Goal: Task Accomplishment & Management: Manage account settings

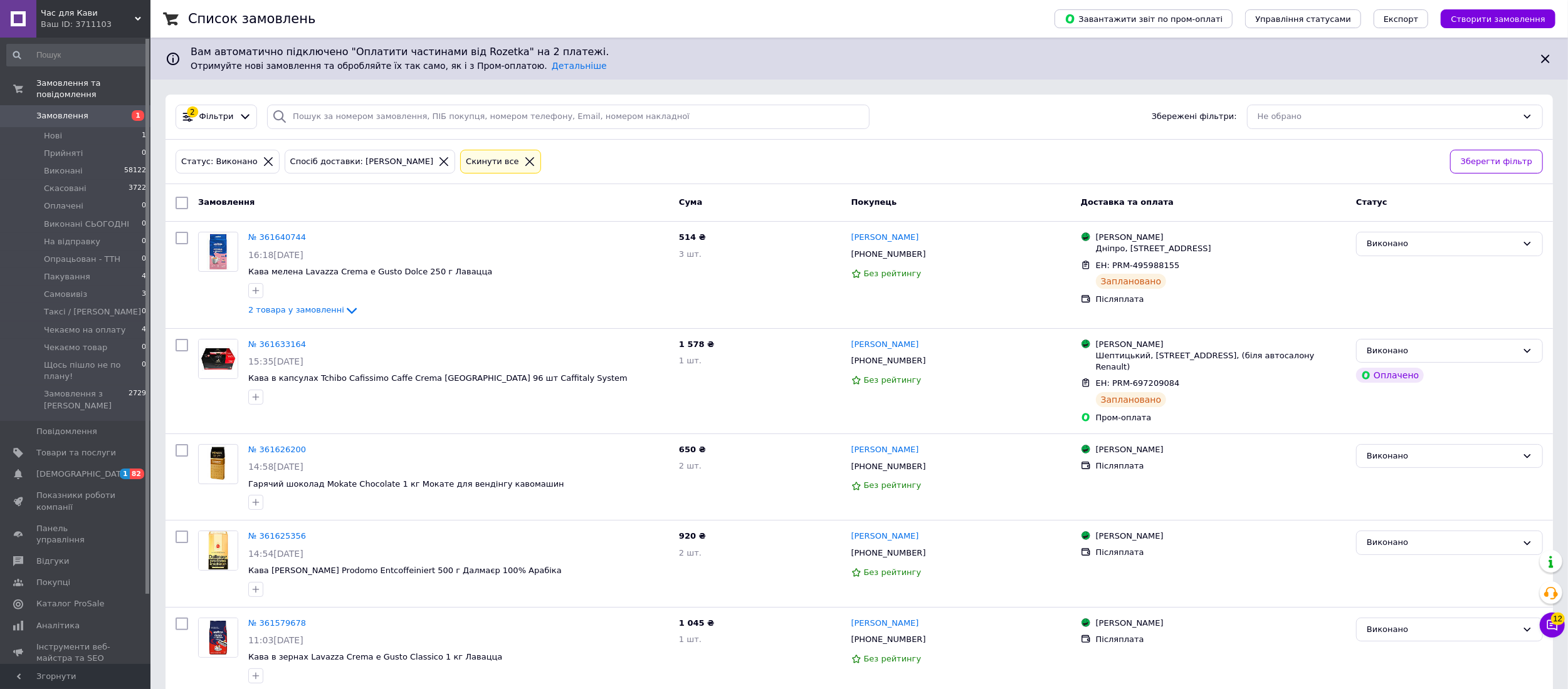
click at [32, 111] on span at bounding box center [18, 116] width 36 height 12
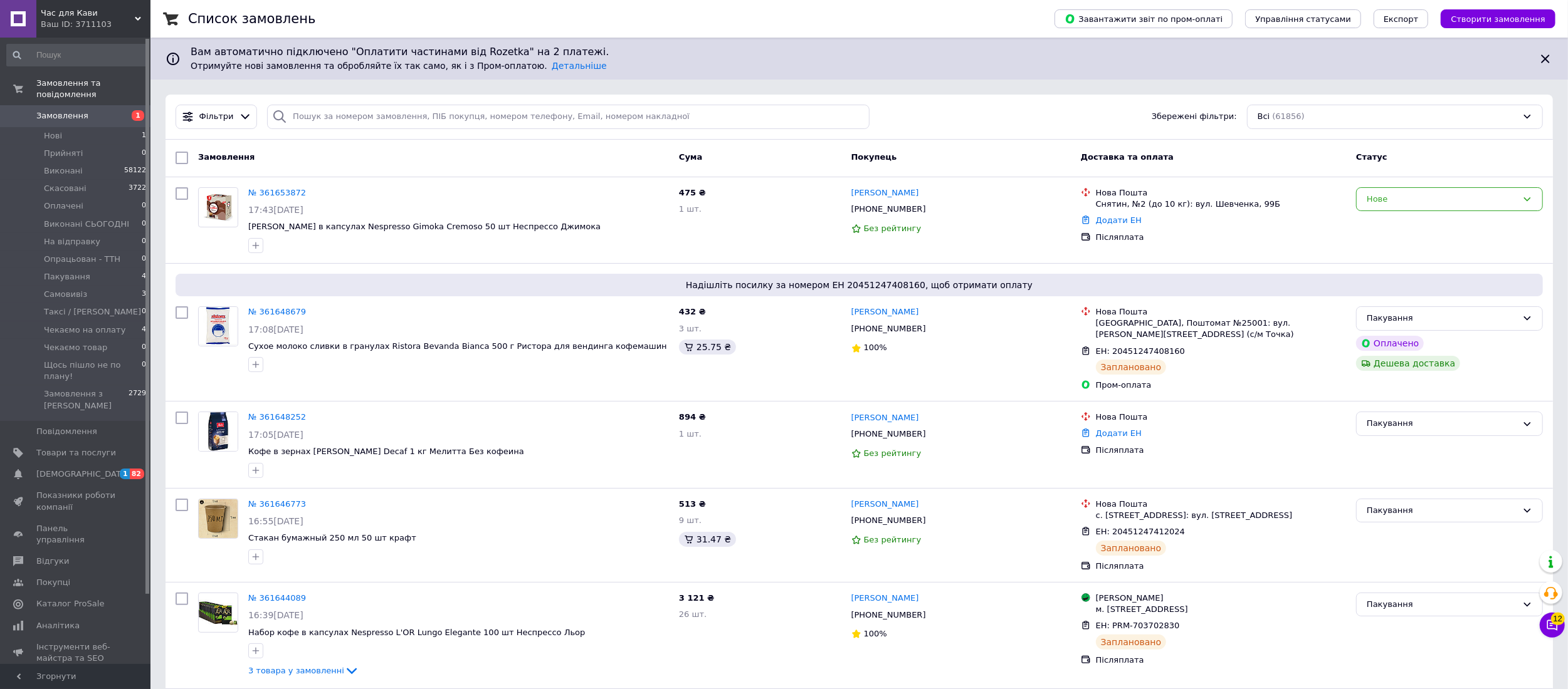
scroll to position [9820, 0]
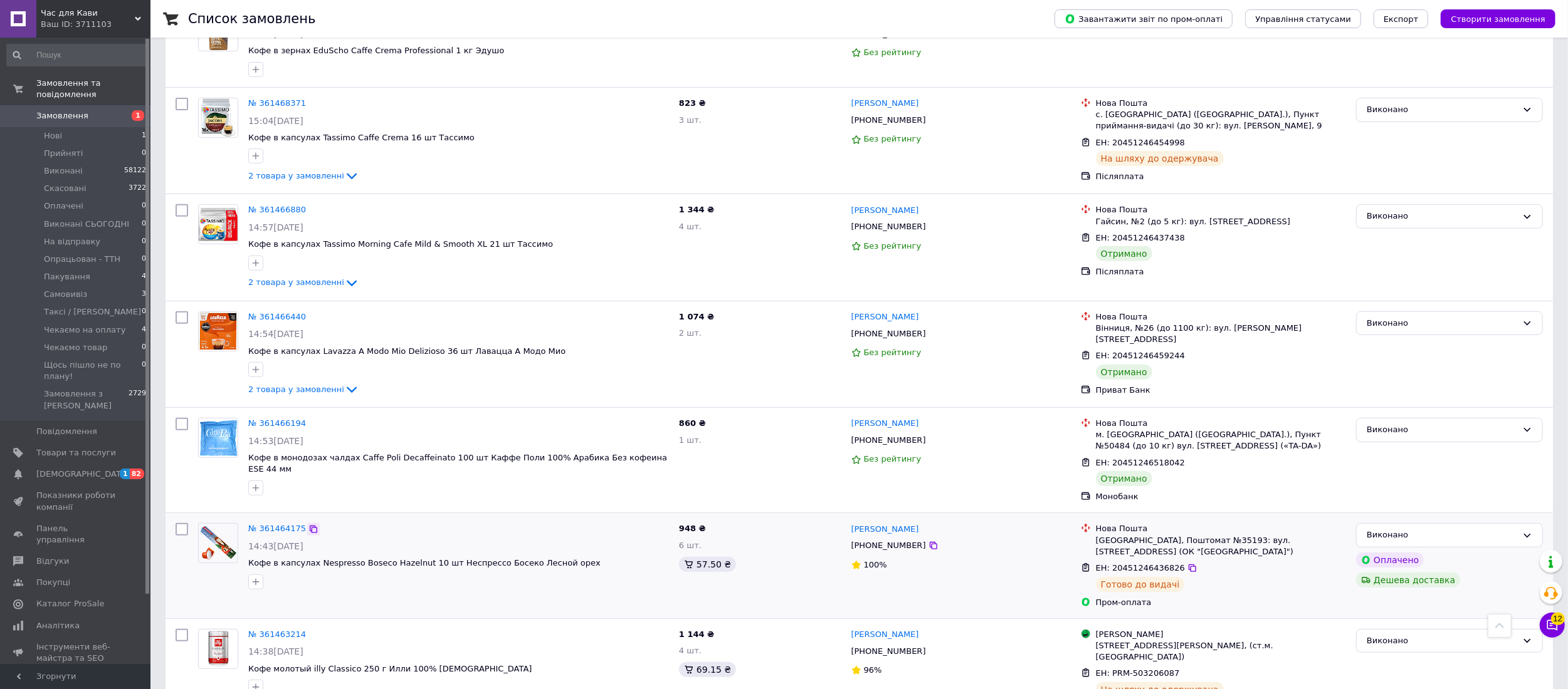
click at [309, 524] on icon at bounding box center [313, 529] width 10 height 10
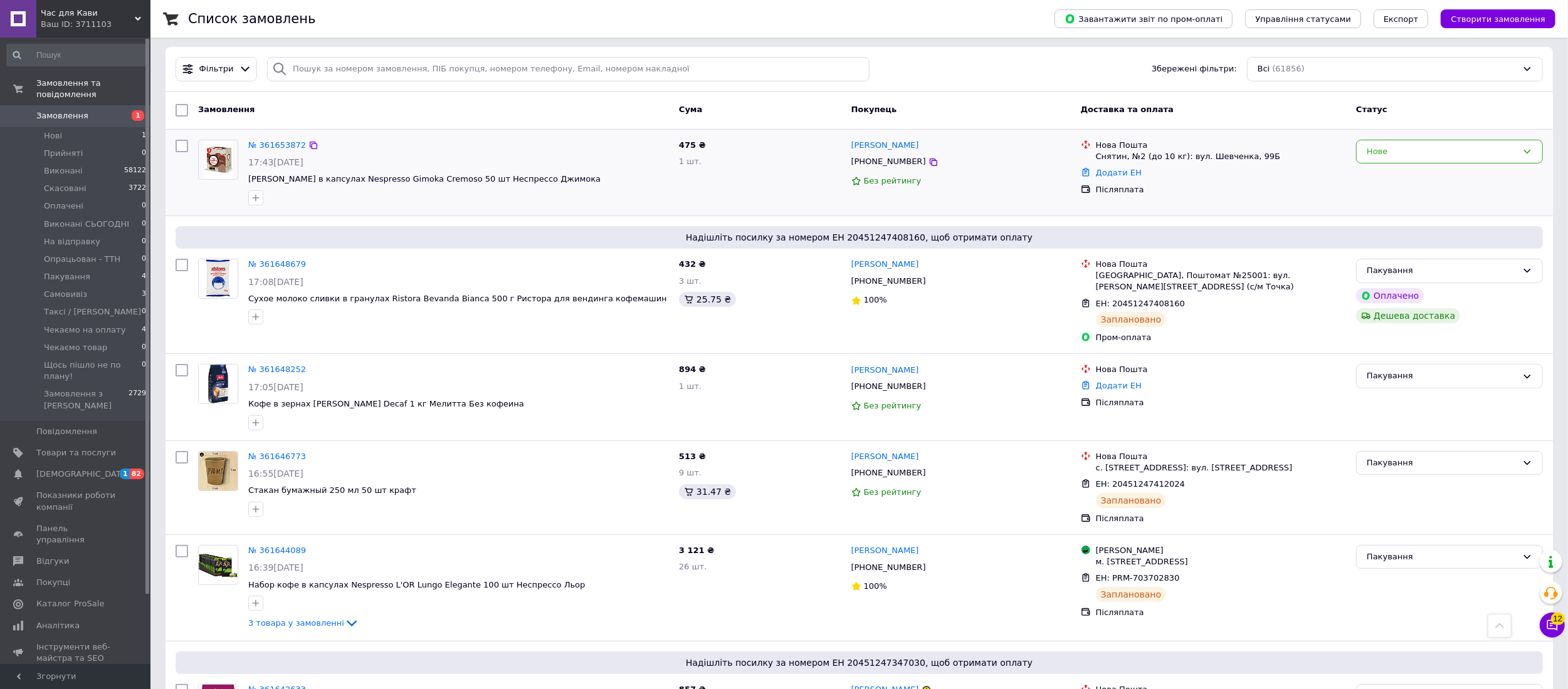
scroll to position [0, 0]
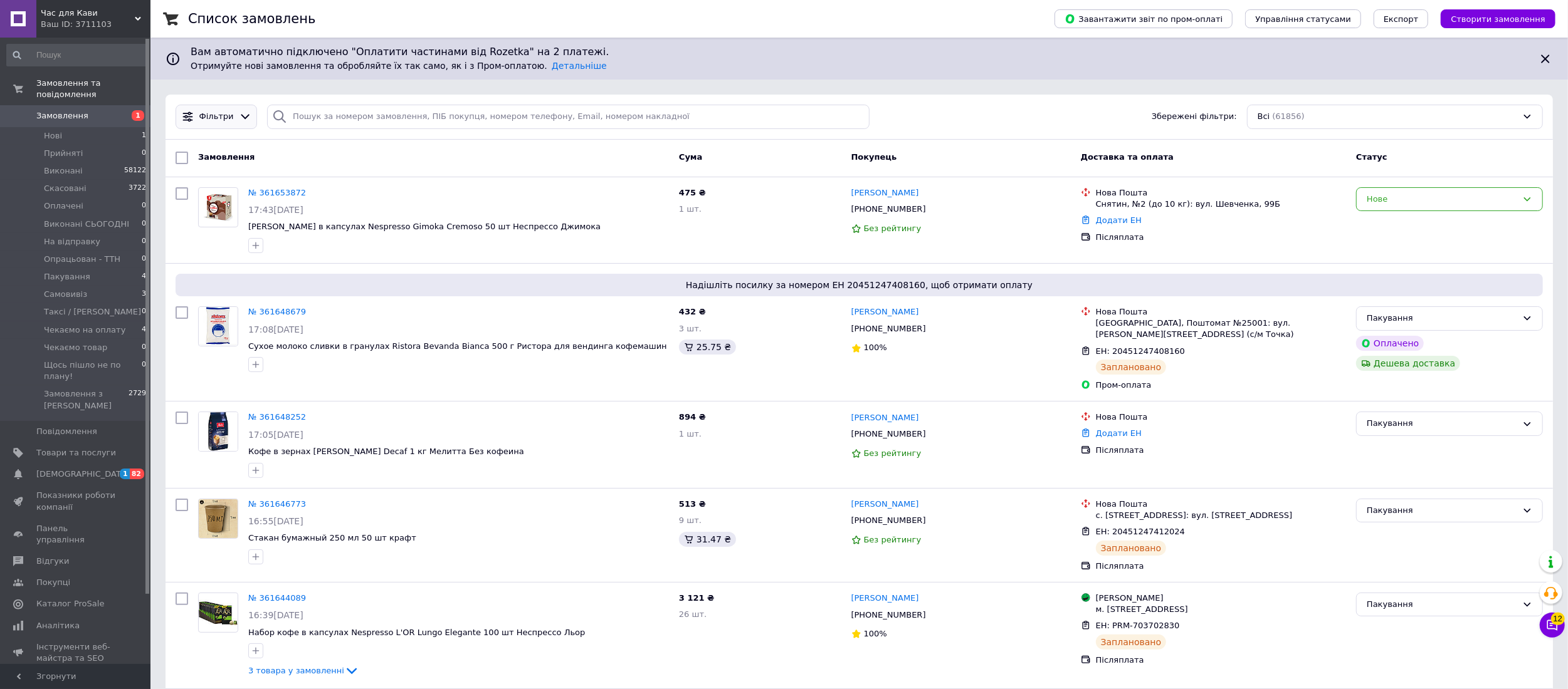
click at [219, 112] on span "Фільтри" at bounding box center [216, 116] width 34 height 12
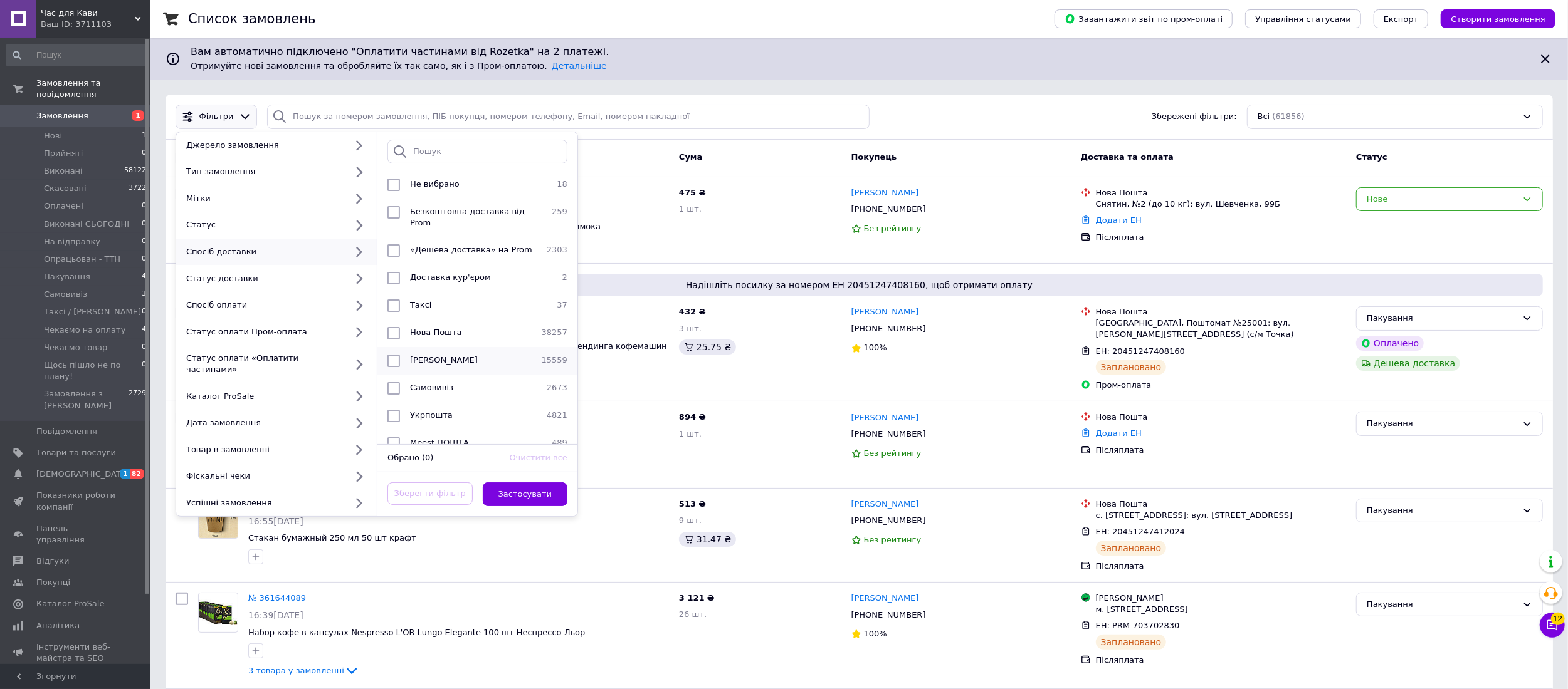
click at [456, 355] on span "[PERSON_NAME]" at bounding box center [443, 360] width 68 height 9
checkbox input "true"
click at [514, 488] on button "Застосувати" at bounding box center [525, 494] width 86 height 24
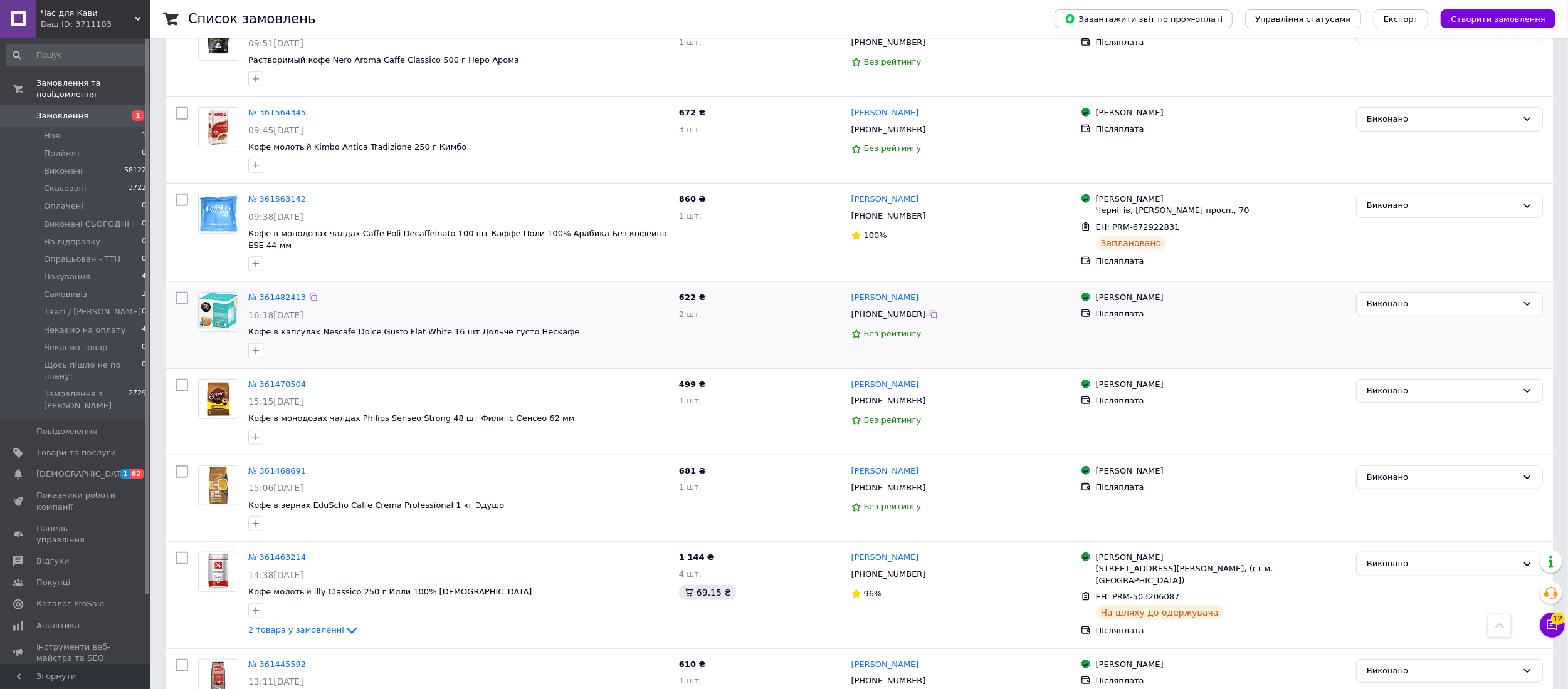
scroll to position [837, 0]
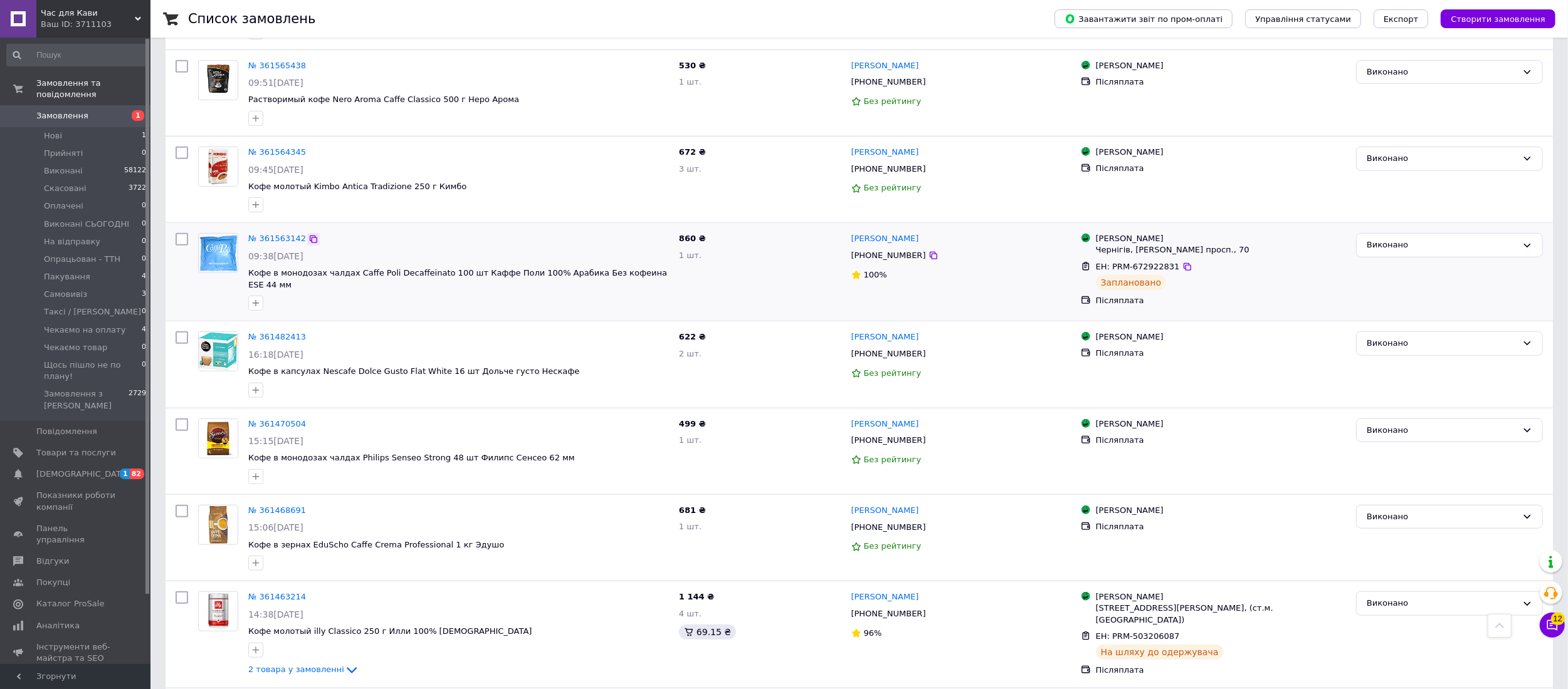
click at [309, 243] on icon at bounding box center [313, 238] width 10 height 10
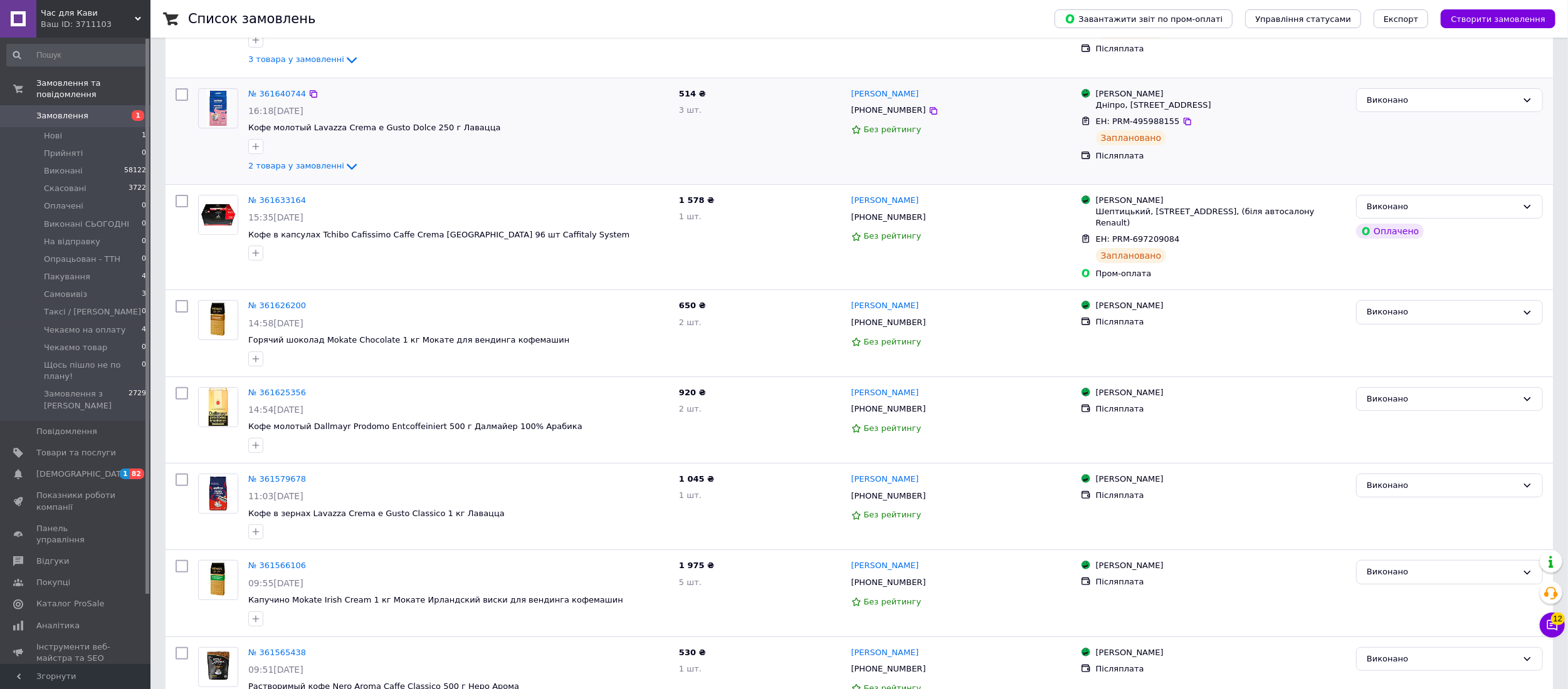
scroll to position [211, 0]
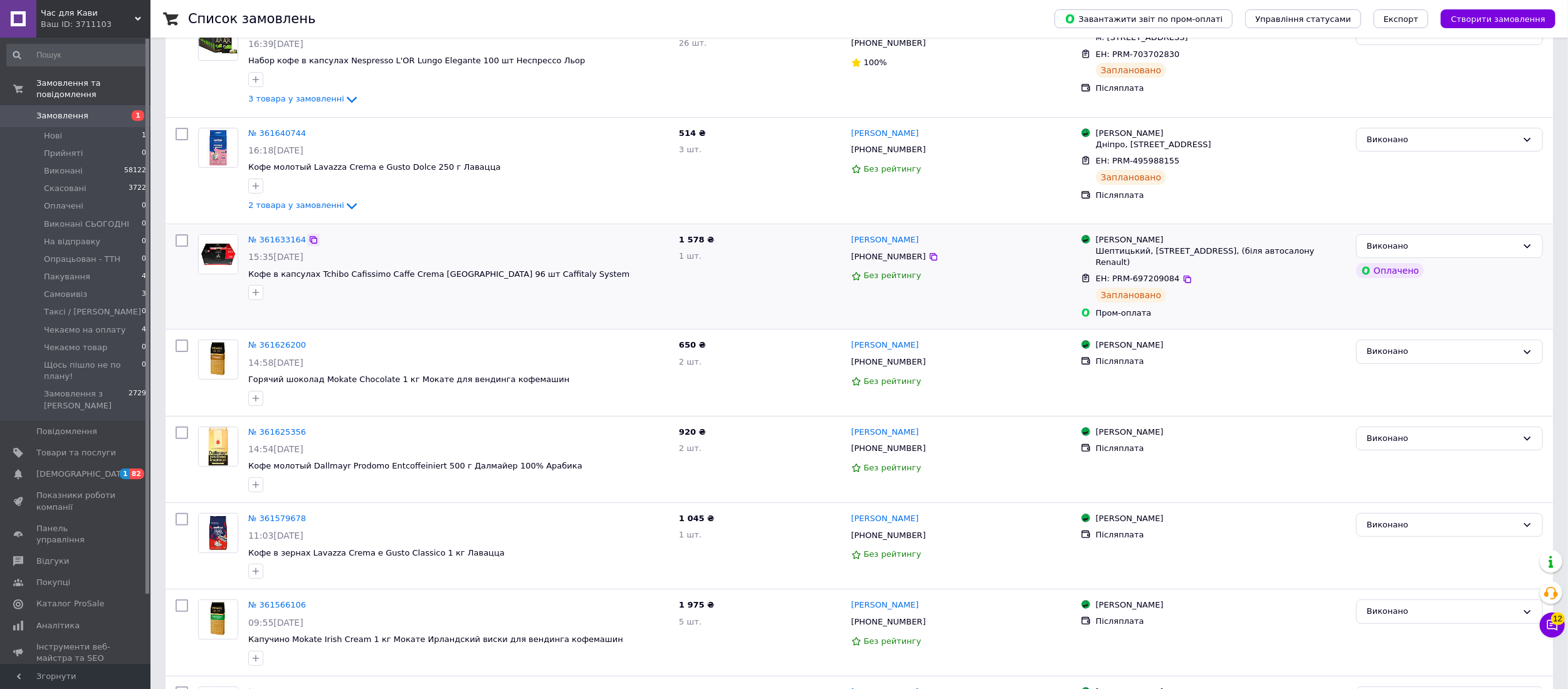
click at [309, 243] on icon at bounding box center [313, 239] width 10 height 10
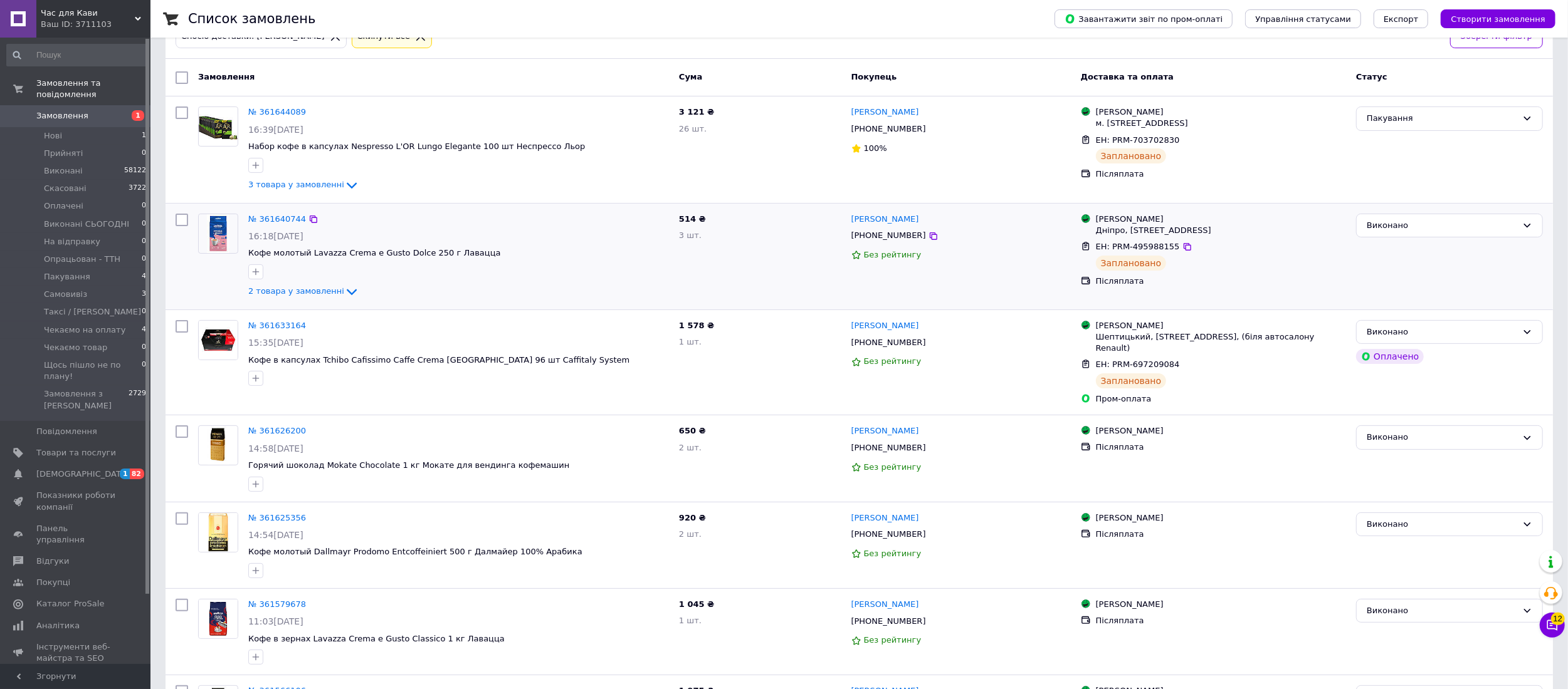
scroll to position [85, 0]
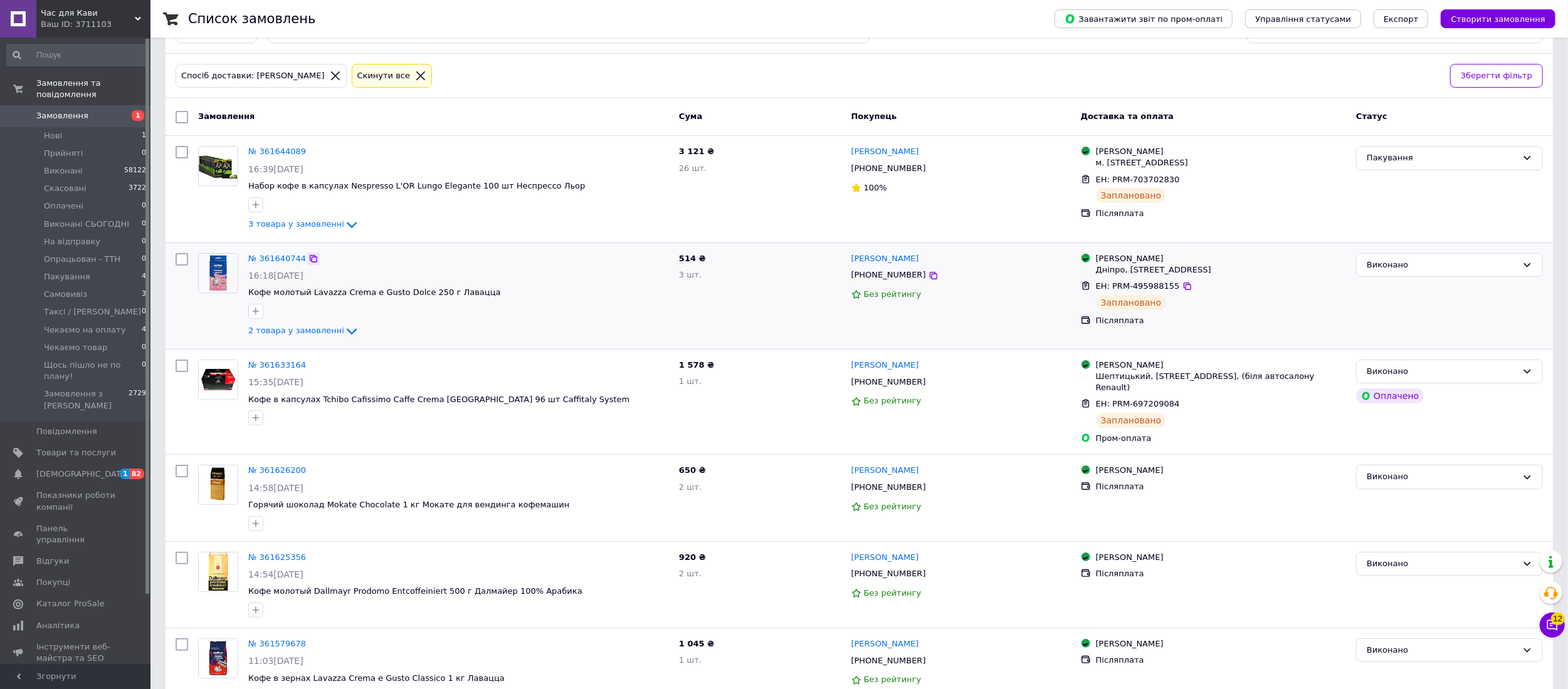
click at [309, 260] on icon at bounding box center [313, 258] width 10 height 10
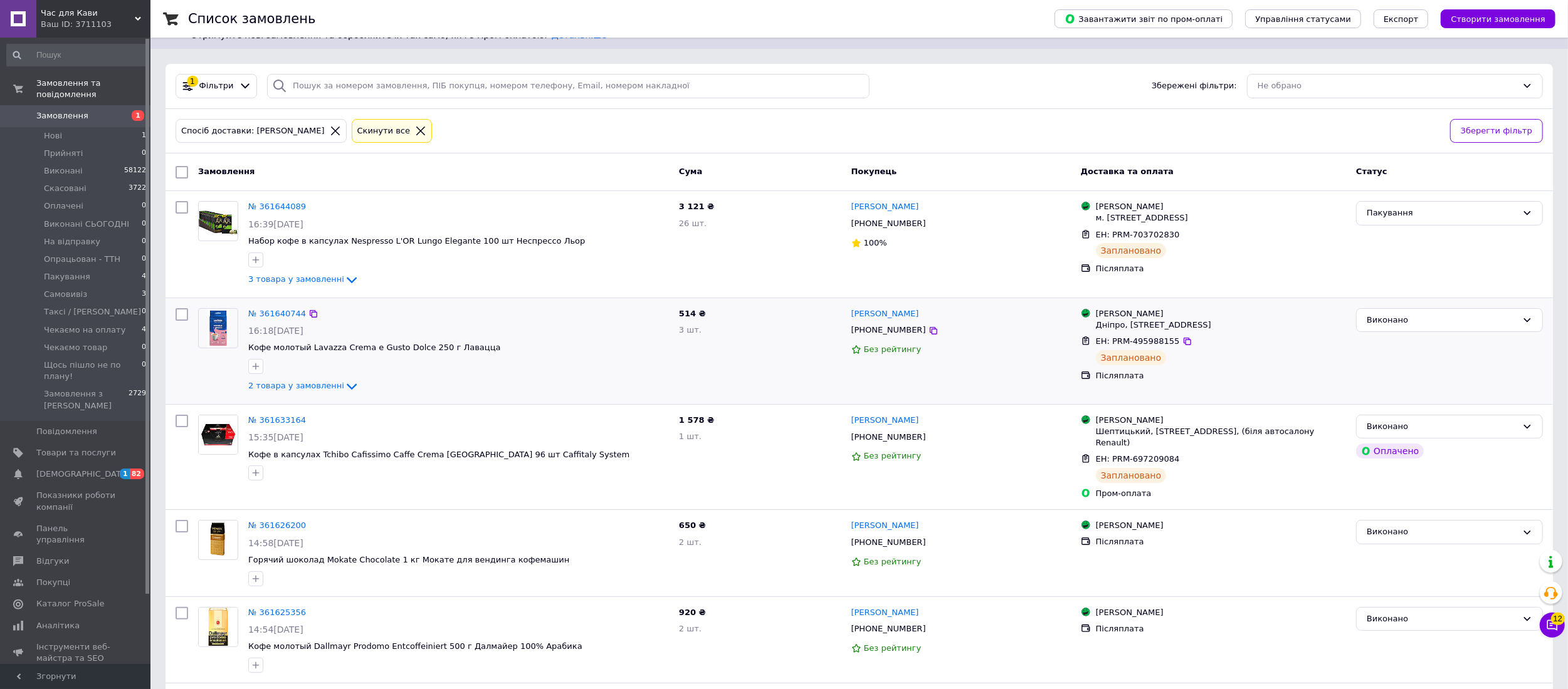
scroll to position [0, 0]
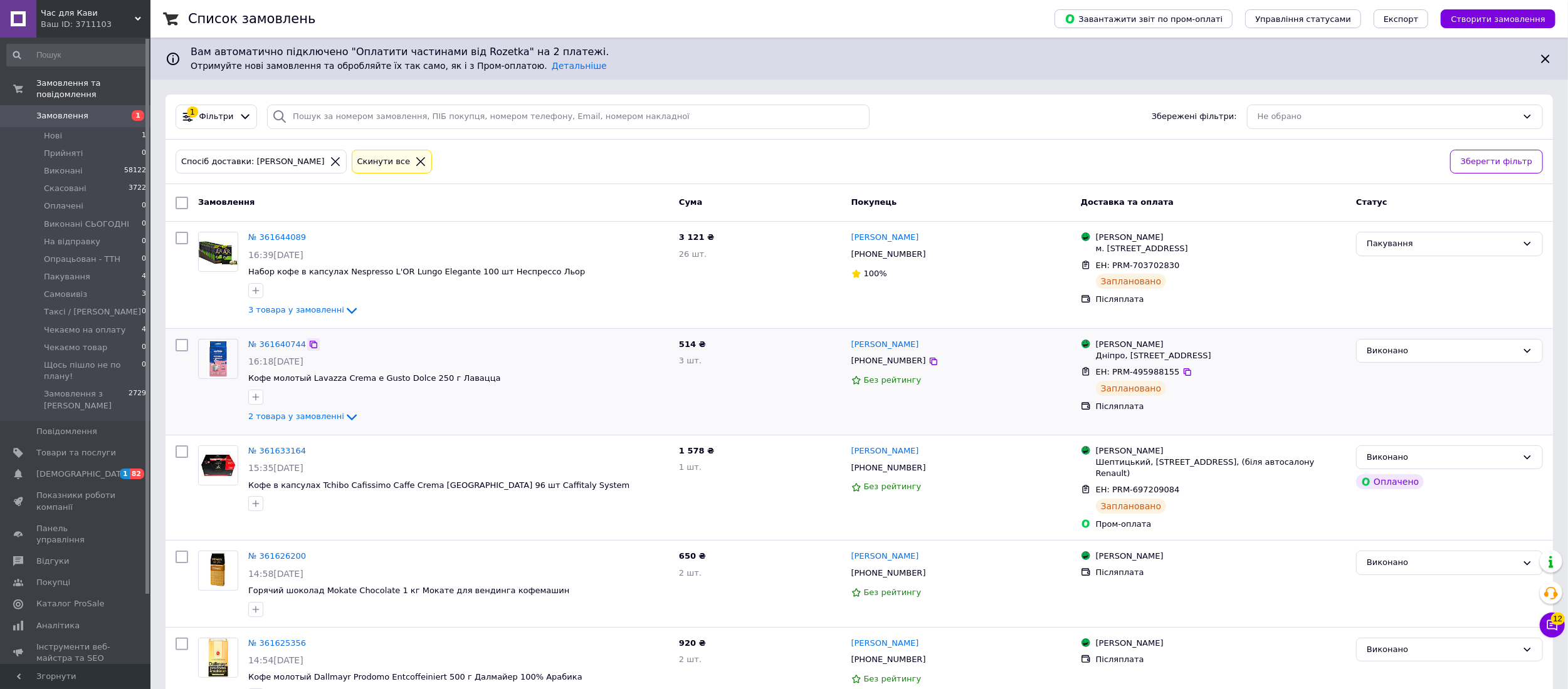
click at [311, 344] on div at bounding box center [313, 344] width 13 height 13
click at [309, 351] on div at bounding box center [313, 344] width 13 height 13
click at [310, 345] on icon at bounding box center [313, 344] width 7 height 7
click at [309, 237] on icon at bounding box center [313, 237] width 10 height 10
